Goal: Check status: Check status

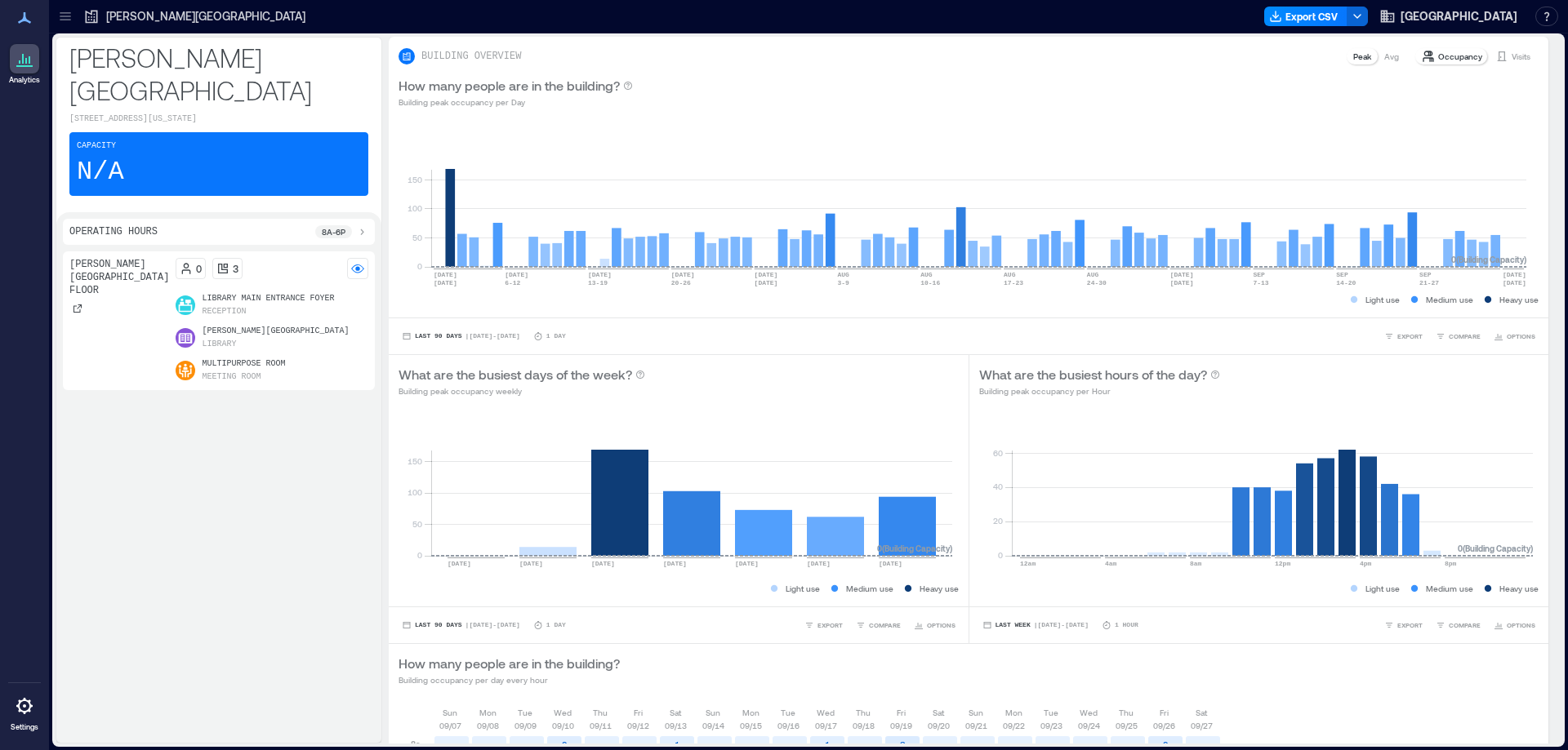
click at [63, 10] on icon at bounding box center [65, 16] width 17 height 17
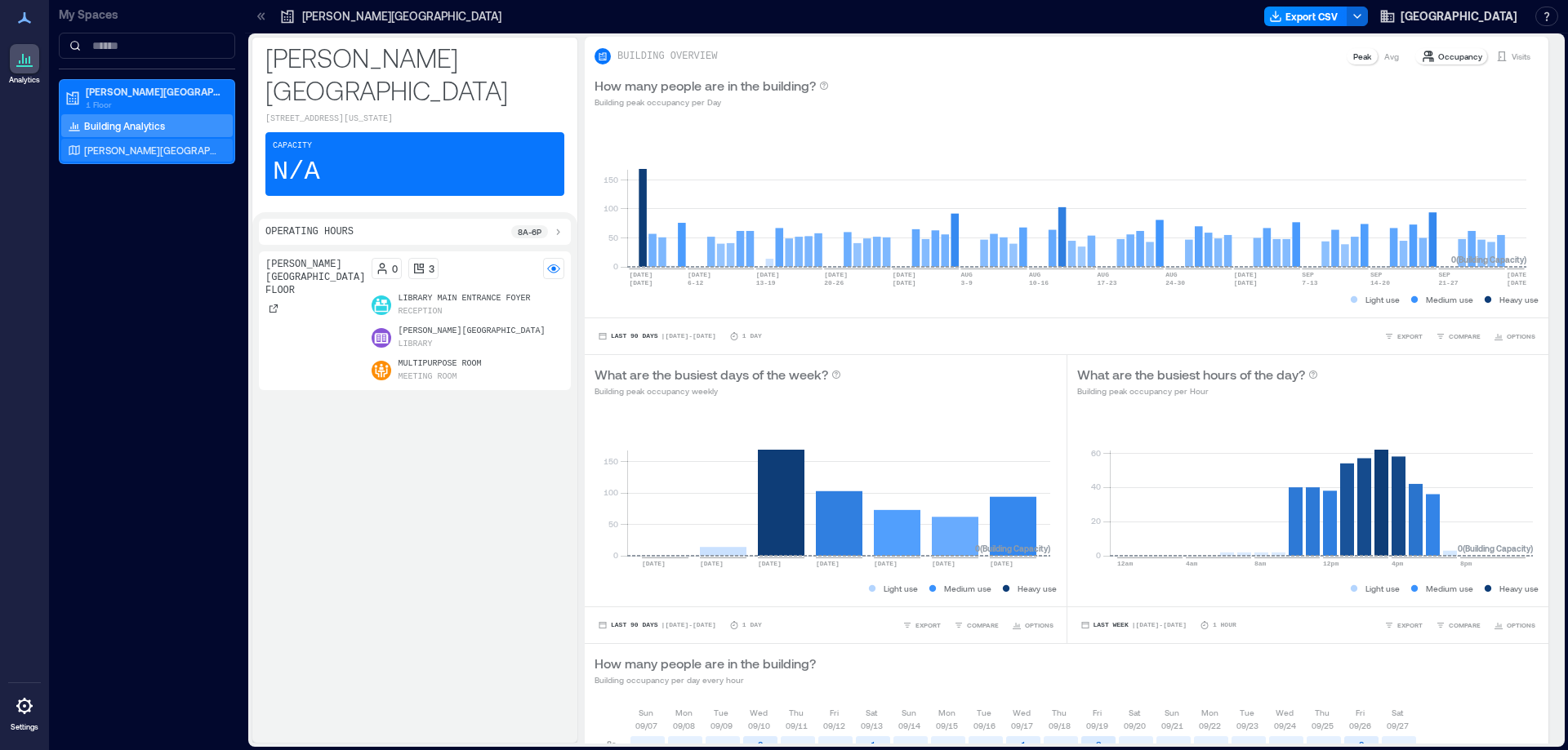
click at [120, 143] on div "[PERSON_NAME][GEOGRAPHIC_DATA] Floor" at bounding box center [143, 150] width 158 height 17
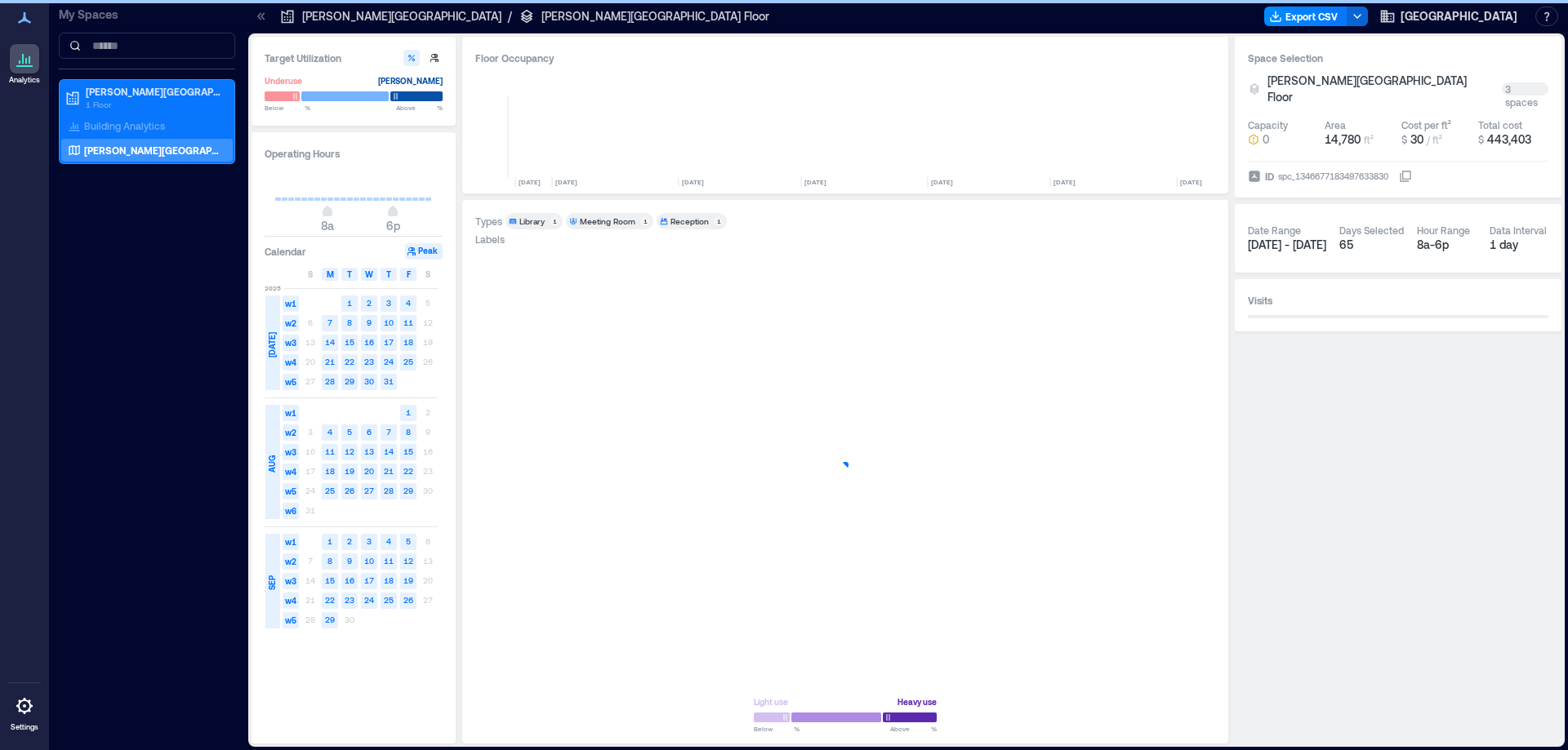
scroll to position [0, 1076]
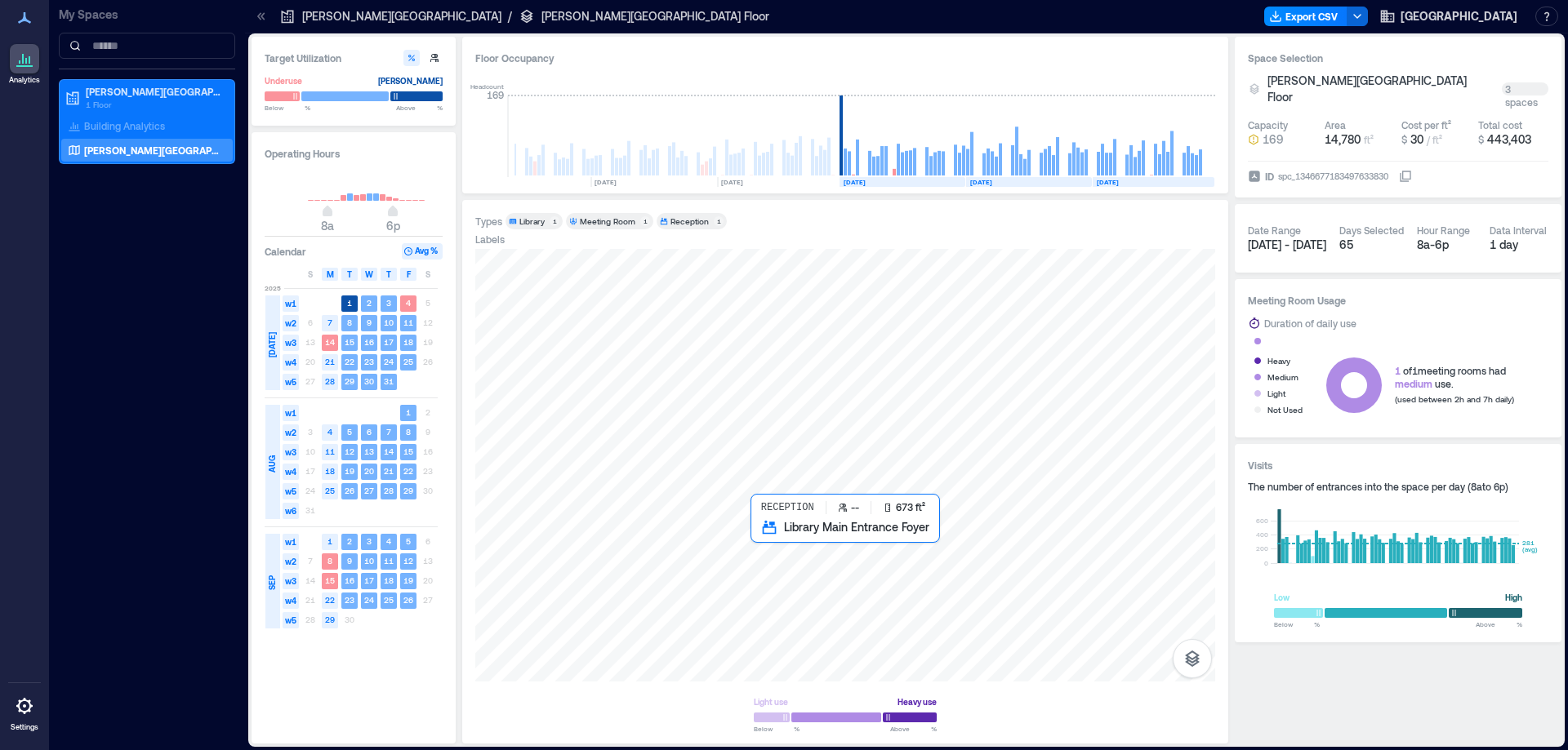
click at [804, 554] on div at bounding box center [844, 465] width 740 height 433
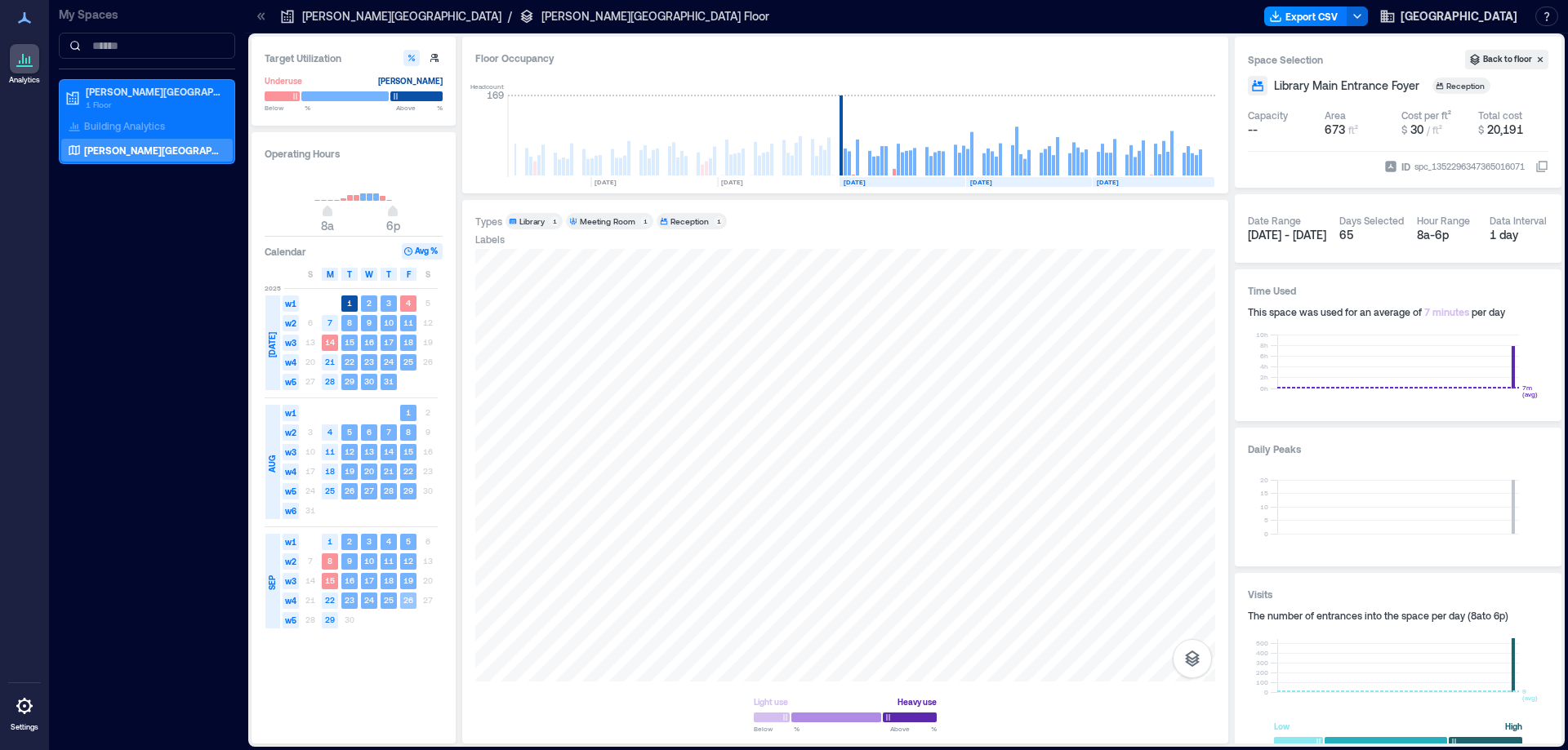
click at [408, 594] on rect at bounding box center [408, 601] width 17 height 17
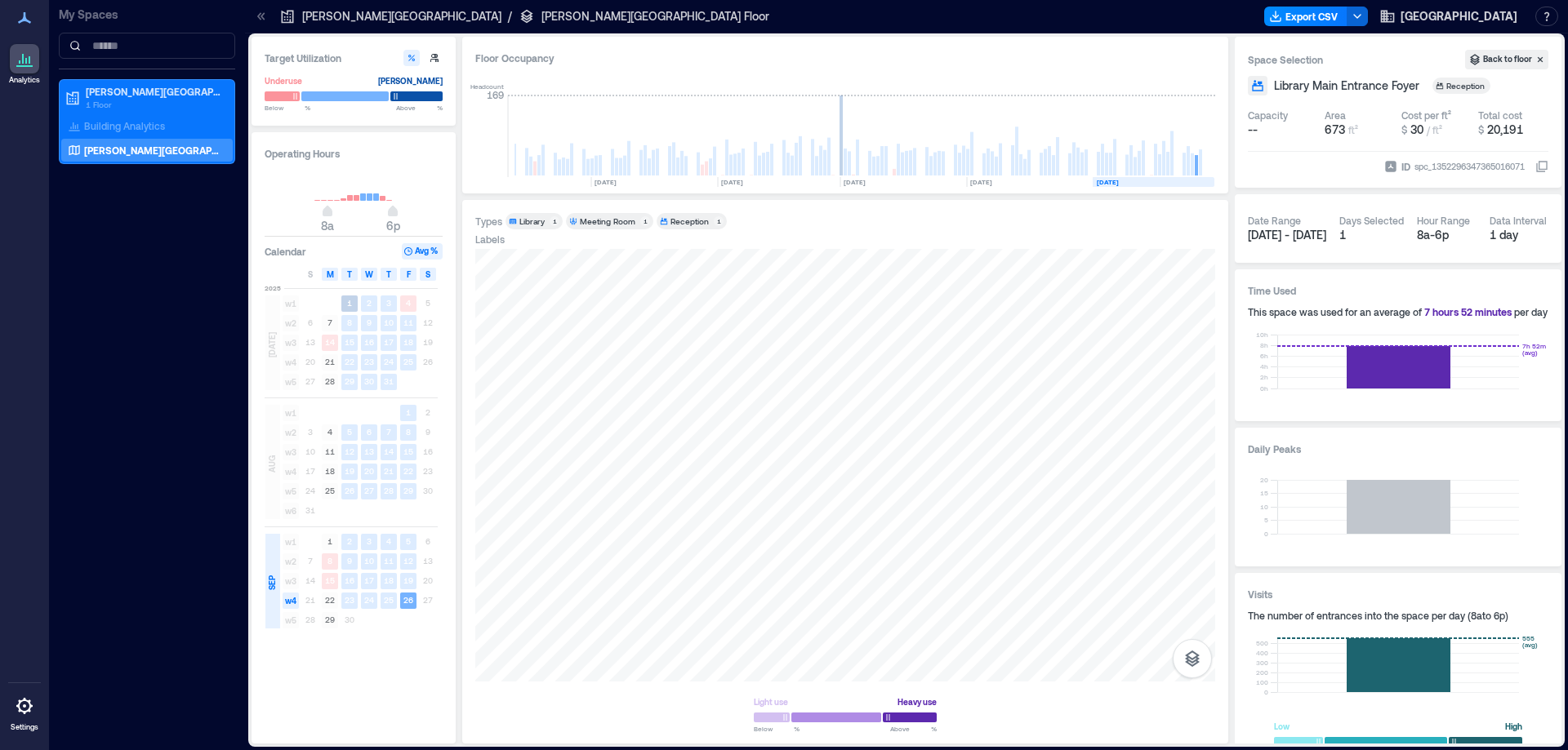
click at [422, 271] on div "S" at bounding box center [427, 274] width 17 height 13
type input "**"
drag, startPoint x: 322, startPoint y: 215, endPoint x: 339, endPoint y: 216, distance: 17.0
click at [339, 216] on span "10a 6p" at bounding box center [354, 213] width 157 height 25
type input "**"
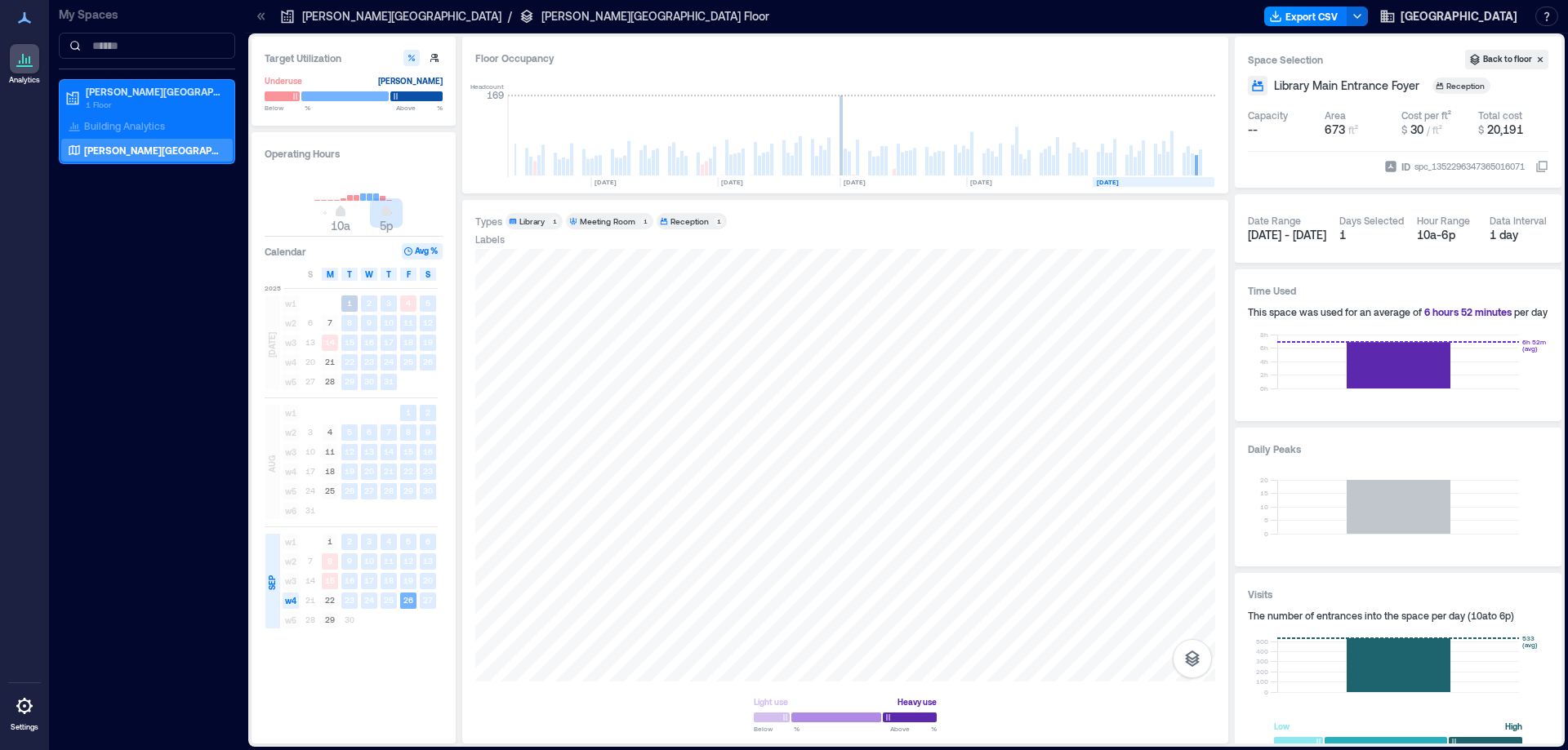
click at [386, 216] on span "10a 5p" at bounding box center [354, 213] width 157 height 25
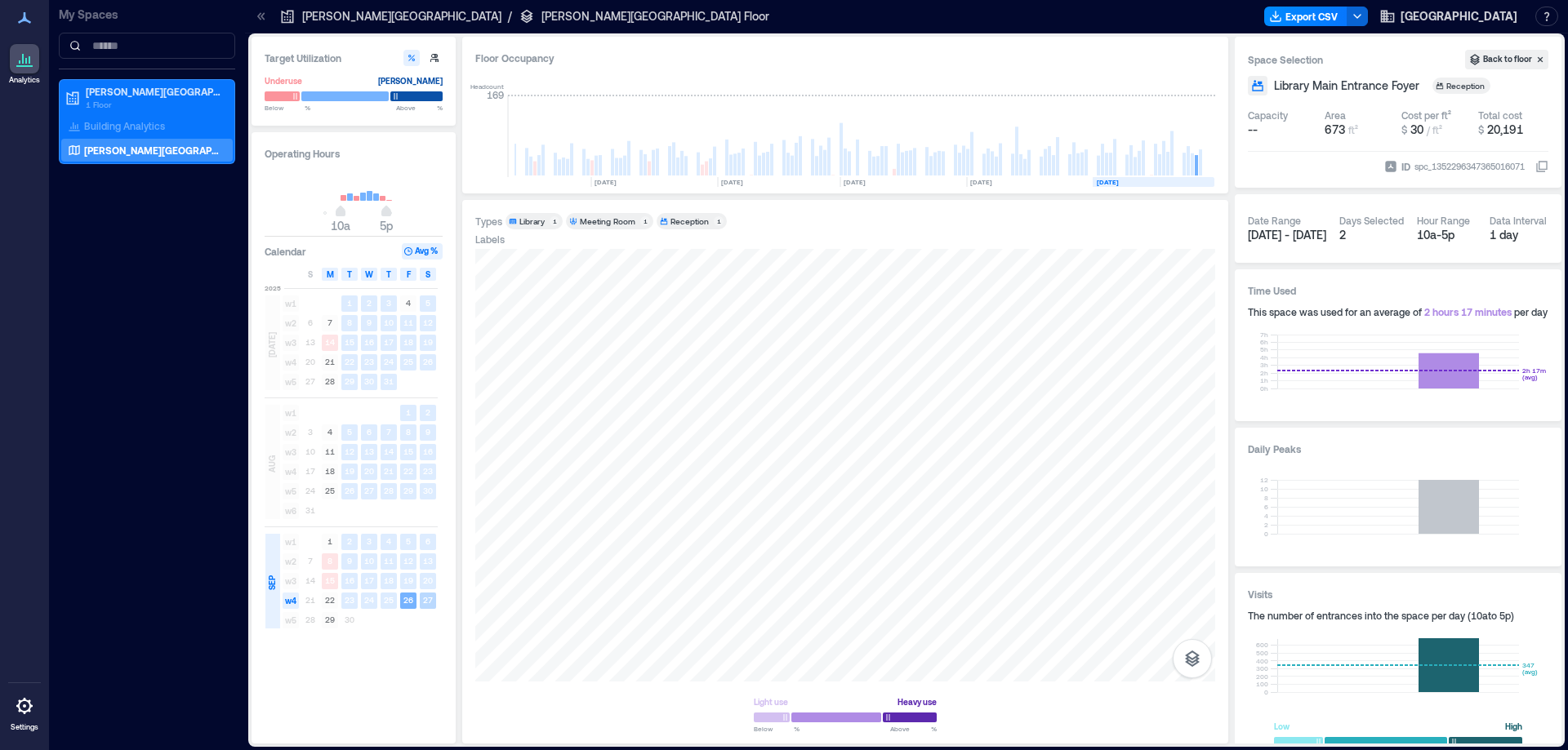
click at [427, 596] on text "27" at bounding box center [427, 600] width 10 height 10
